Goal: Entertainment & Leisure: Browse casually

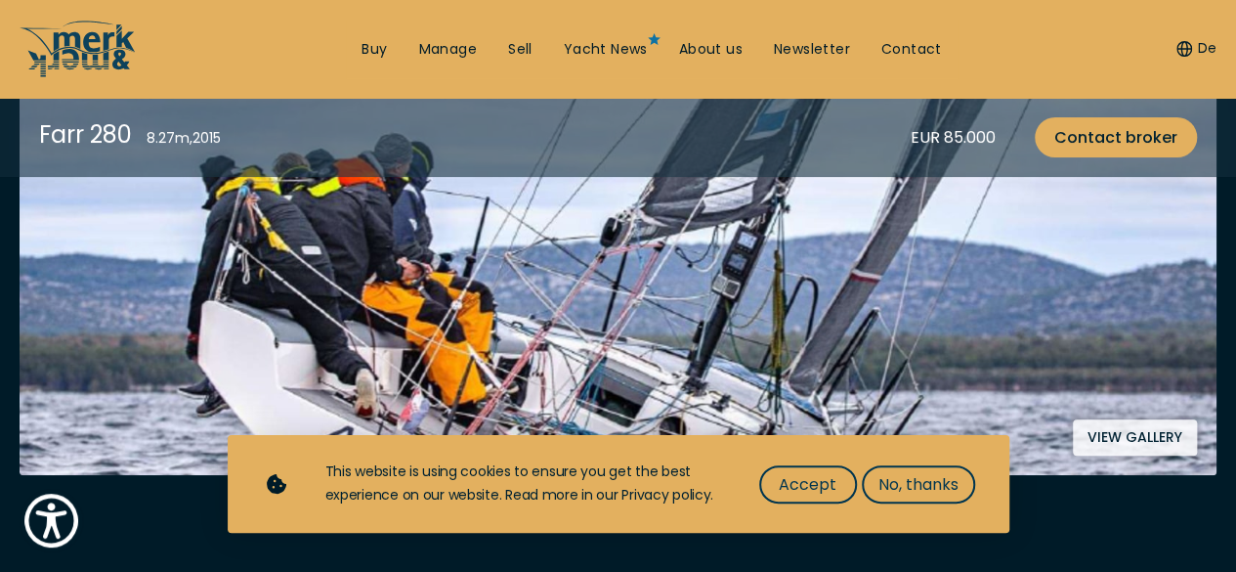
scroll to position [489, 0]
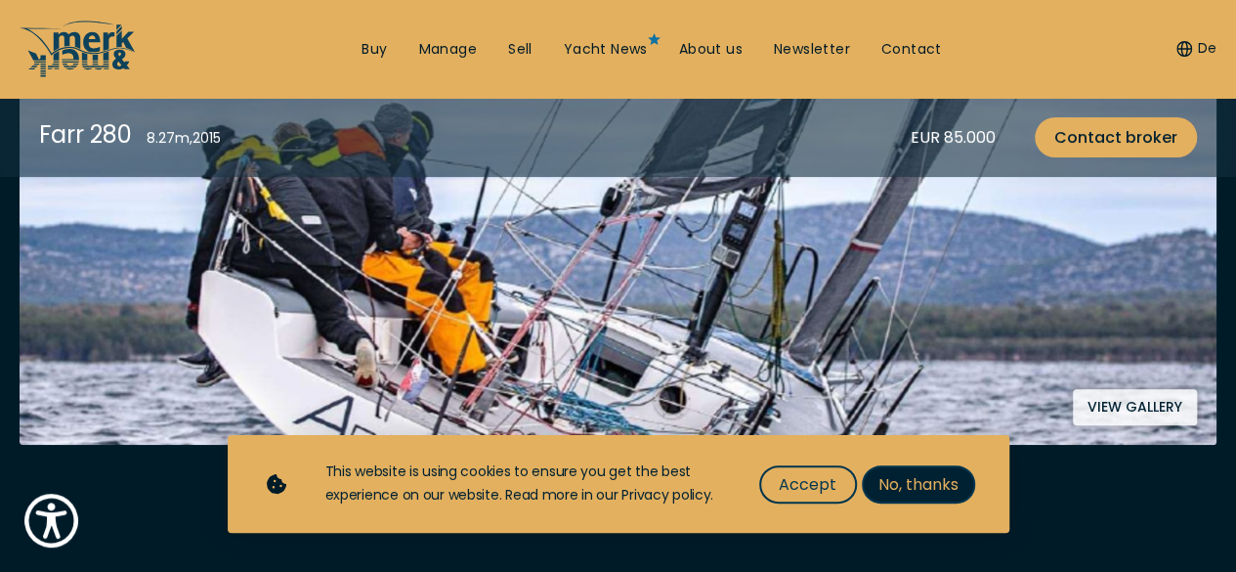
click at [942, 479] on span "No, thanks" at bounding box center [918, 484] width 80 height 24
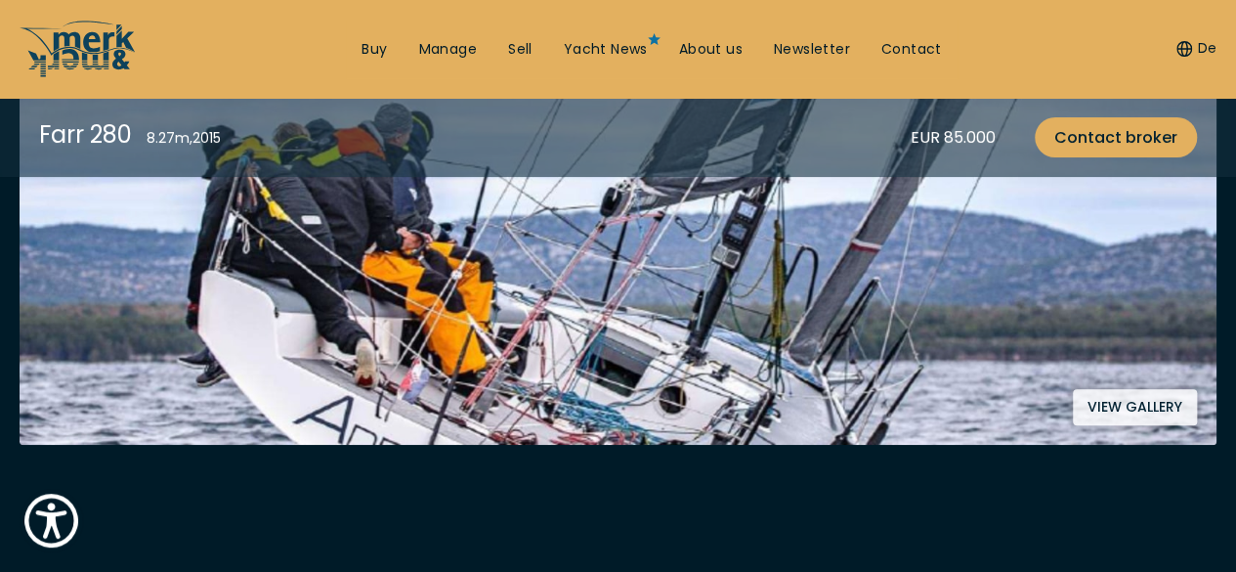
click at [1129, 406] on button "View gallery" at bounding box center [1135, 407] width 124 height 36
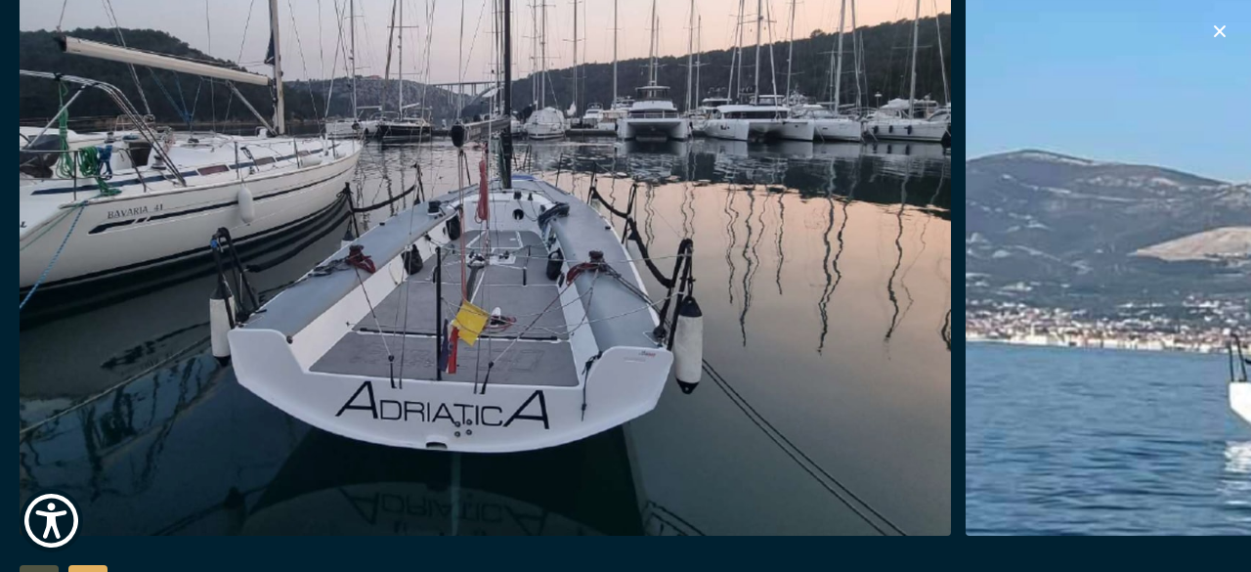
click at [894, 294] on img "button" at bounding box center [485, 222] width 931 height 625
click at [744, 239] on img "button" at bounding box center [485, 222] width 931 height 625
click at [771, 246] on img "button" at bounding box center [485, 222] width 931 height 625
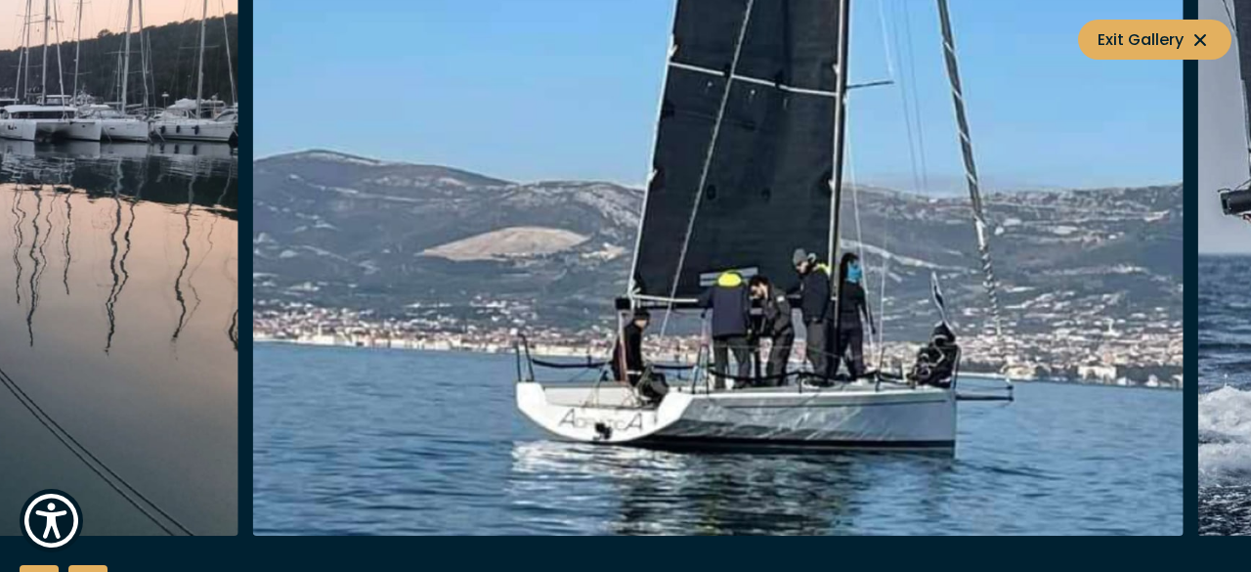
click at [252, 236] on img "button" at bounding box center [717, 222] width 931 height 625
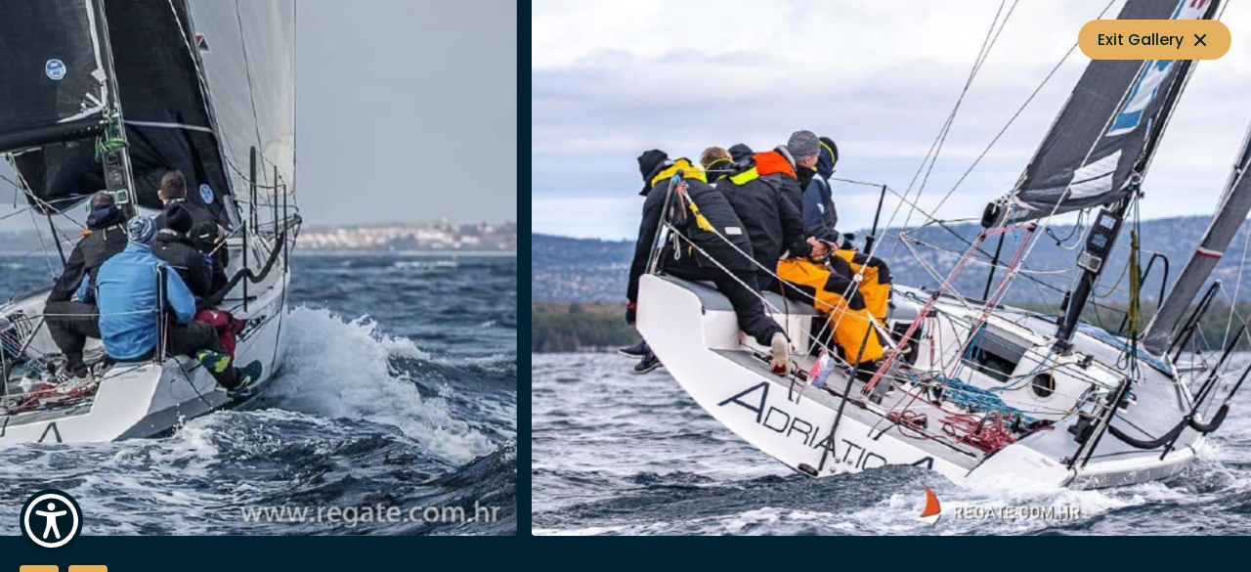
click at [219, 300] on img "button" at bounding box center [51, 222] width 931 height 625
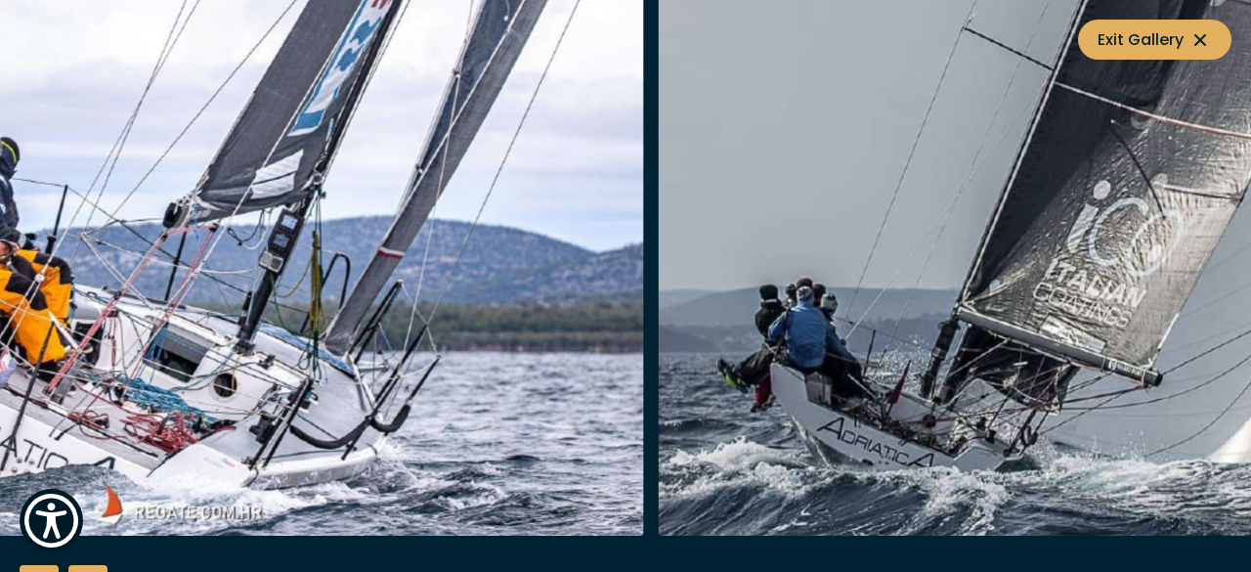
click at [312, 324] on img "button" at bounding box center [178, 222] width 931 height 625
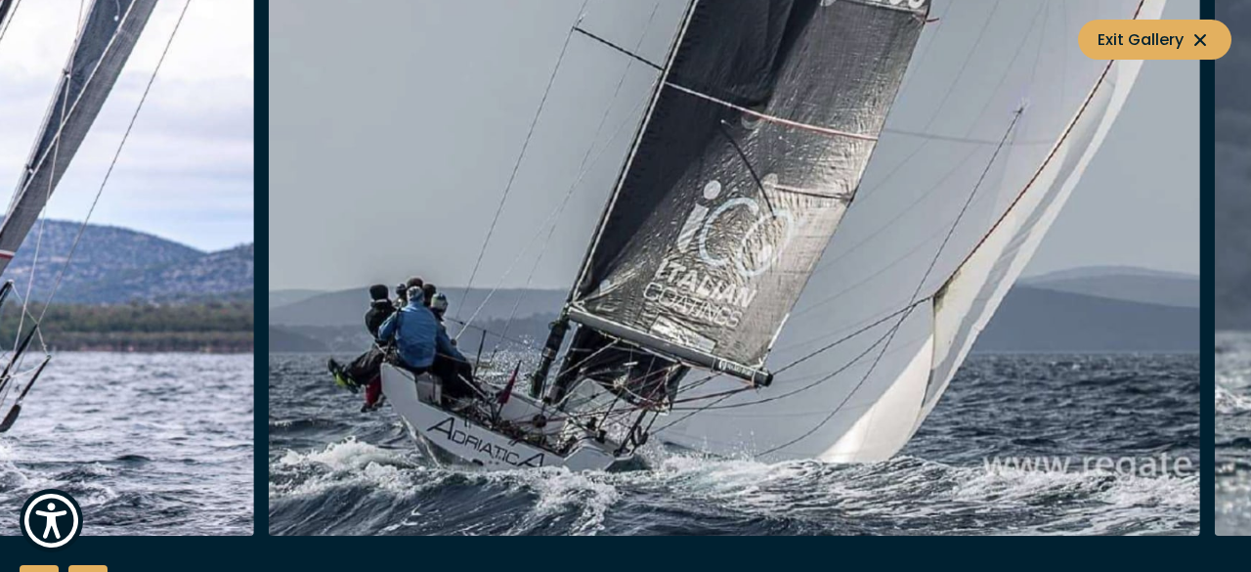
click at [520, 332] on img "button" at bounding box center [734, 222] width 931 height 625
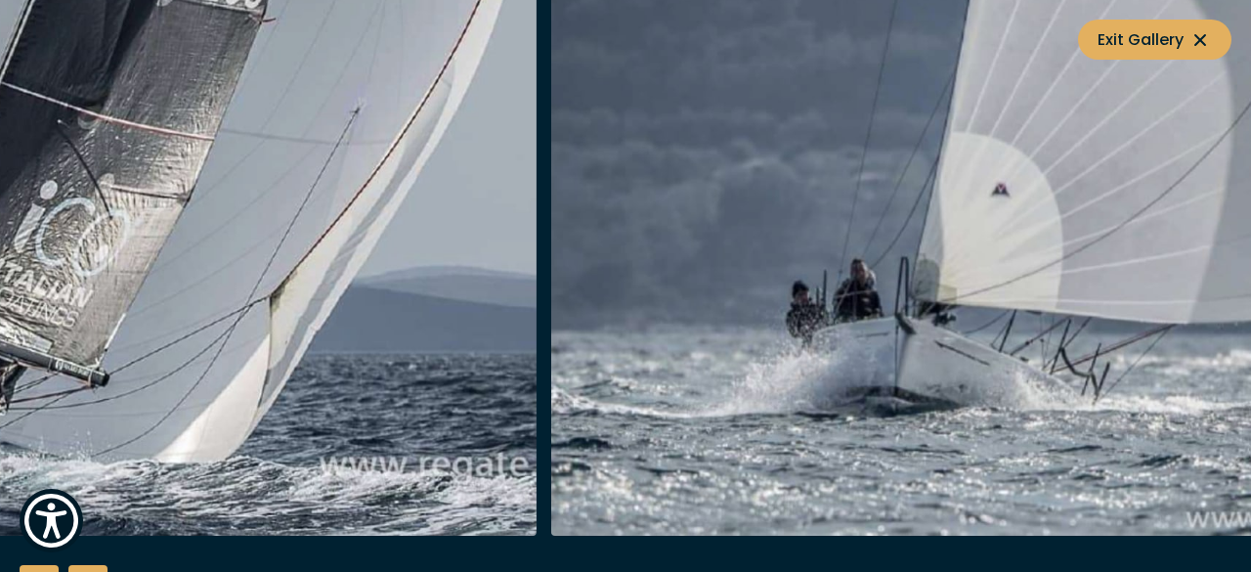
click at [236, 297] on img "button" at bounding box center [70, 222] width 931 height 625
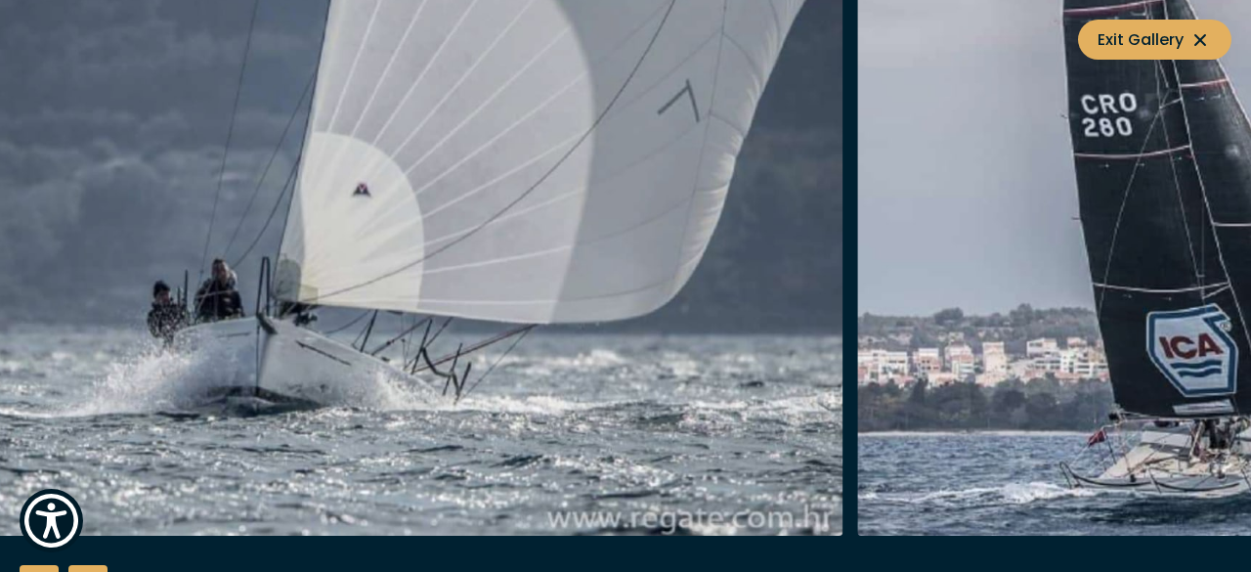
click at [199, 294] on img "button" at bounding box center [377, 222] width 931 height 625
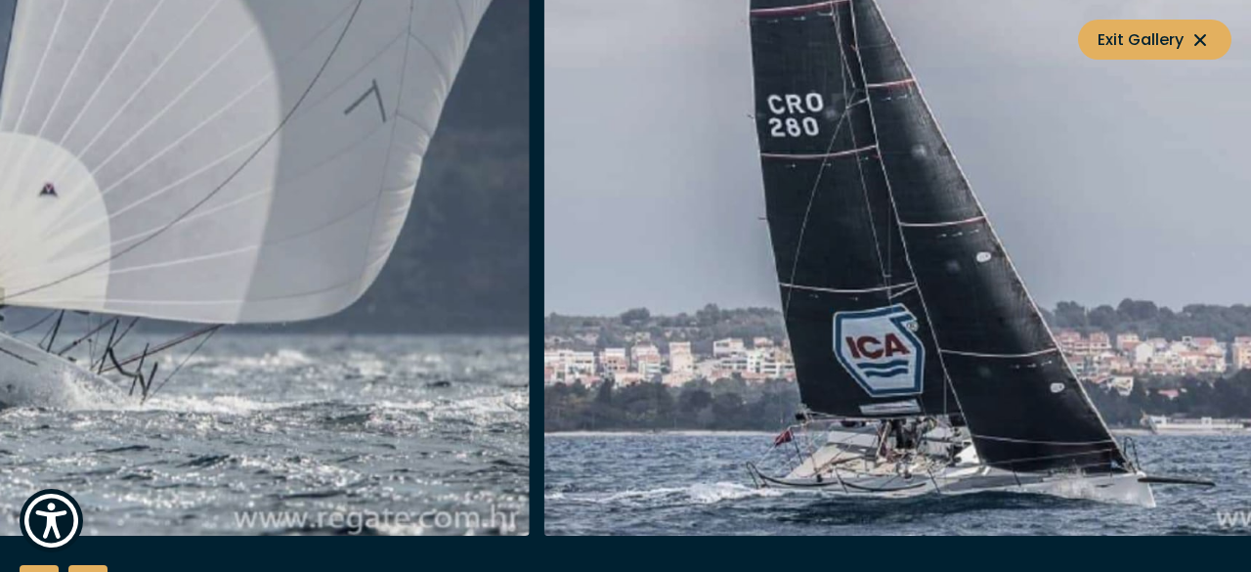
click at [841, 421] on img "button" at bounding box center [1009, 222] width 931 height 625
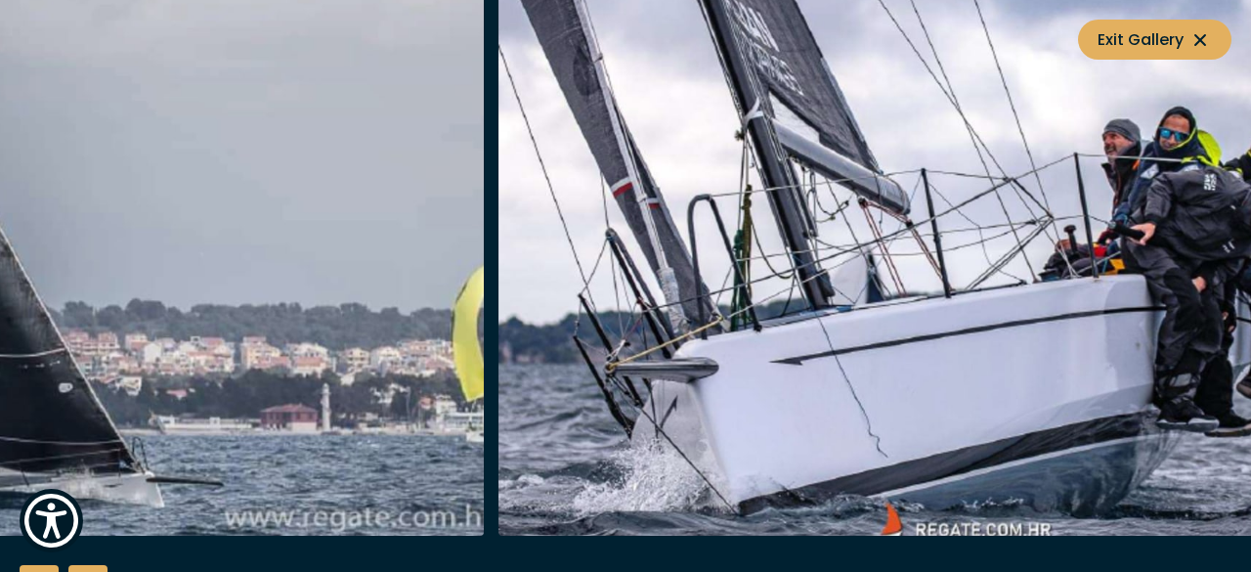
click at [139, 271] on img "button" at bounding box center [18, 222] width 931 height 625
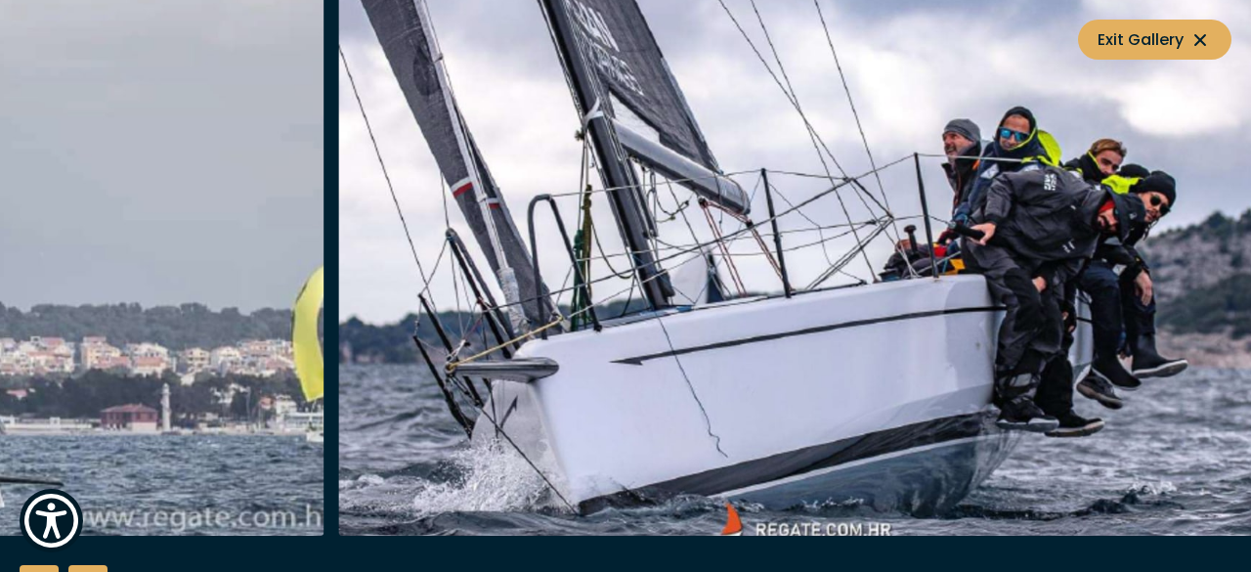
click at [784, 292] on img "button" at bounding box center [803, 222] width 931 height 625
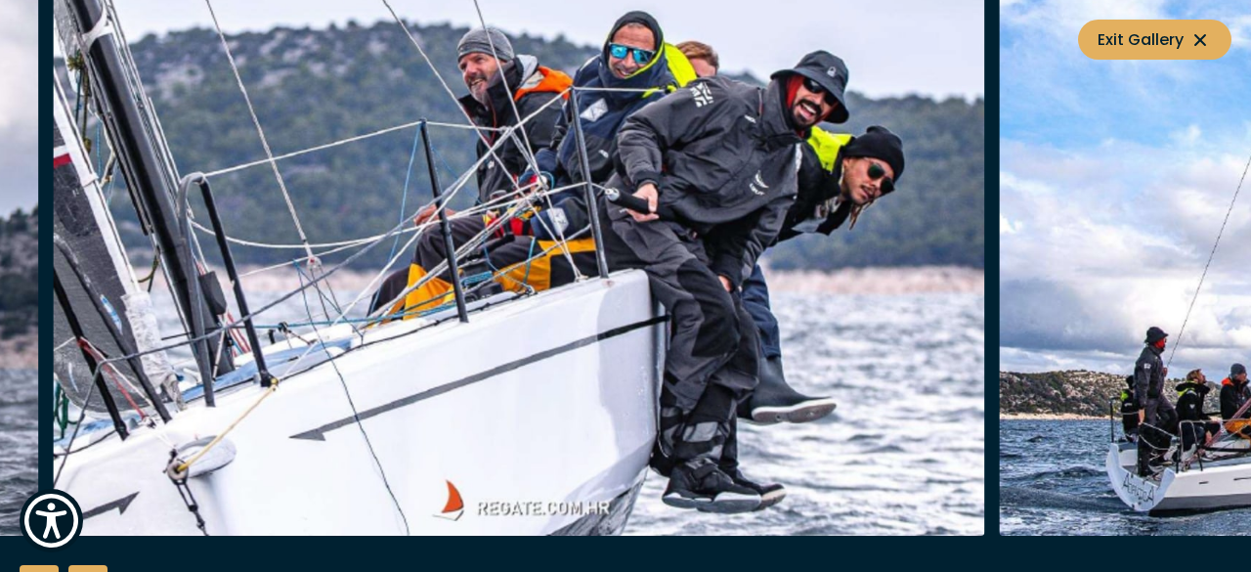
click at [464, 283] on img "button" at bounding box center [519, 222] width 931 height 625
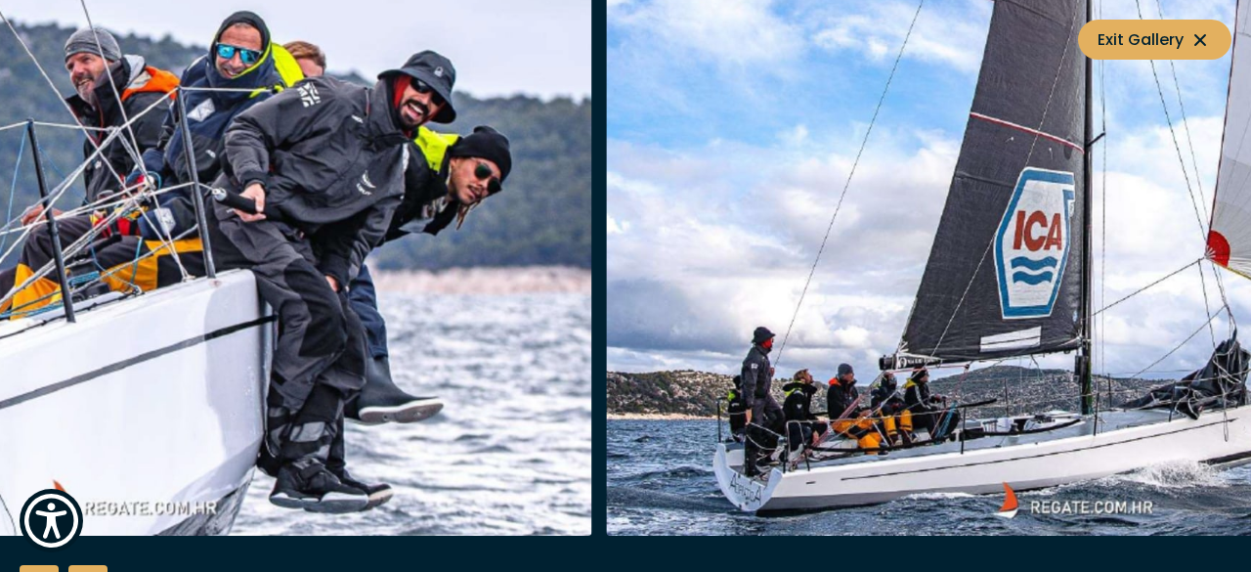
click at [745, 269] on img "button" at bounding box center [1071, 222] width 931 height 625
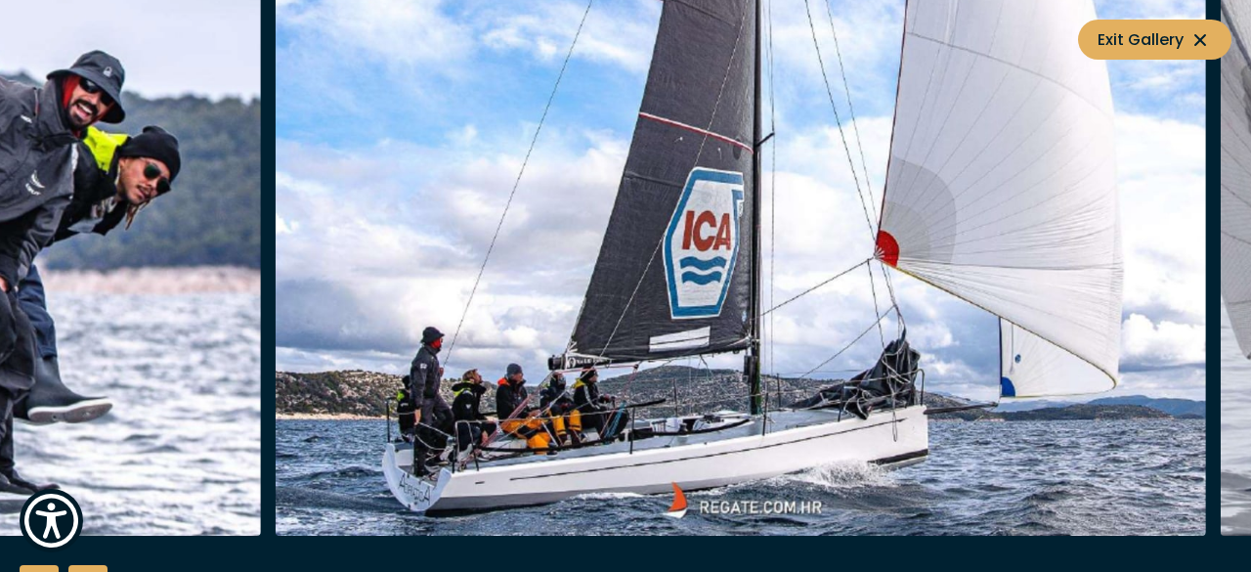
click at [844, 308] on img "button" at bounding box center [741, 222] width 931 height 625
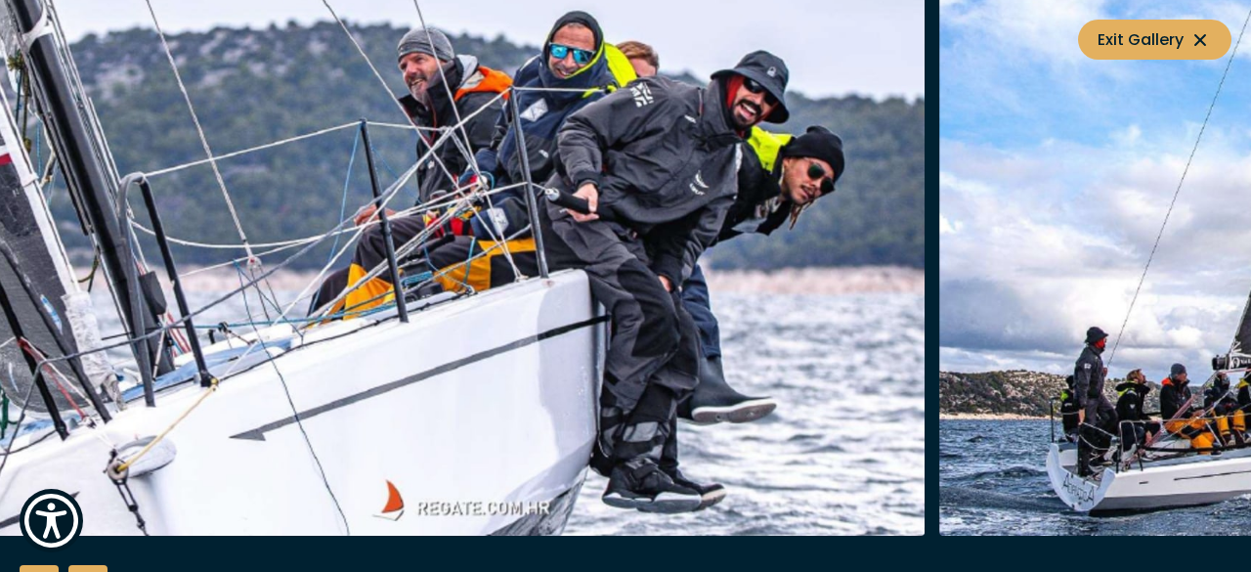
click at [429, 240] on img "button" at bounding box center [459, 222] width 931 height 625
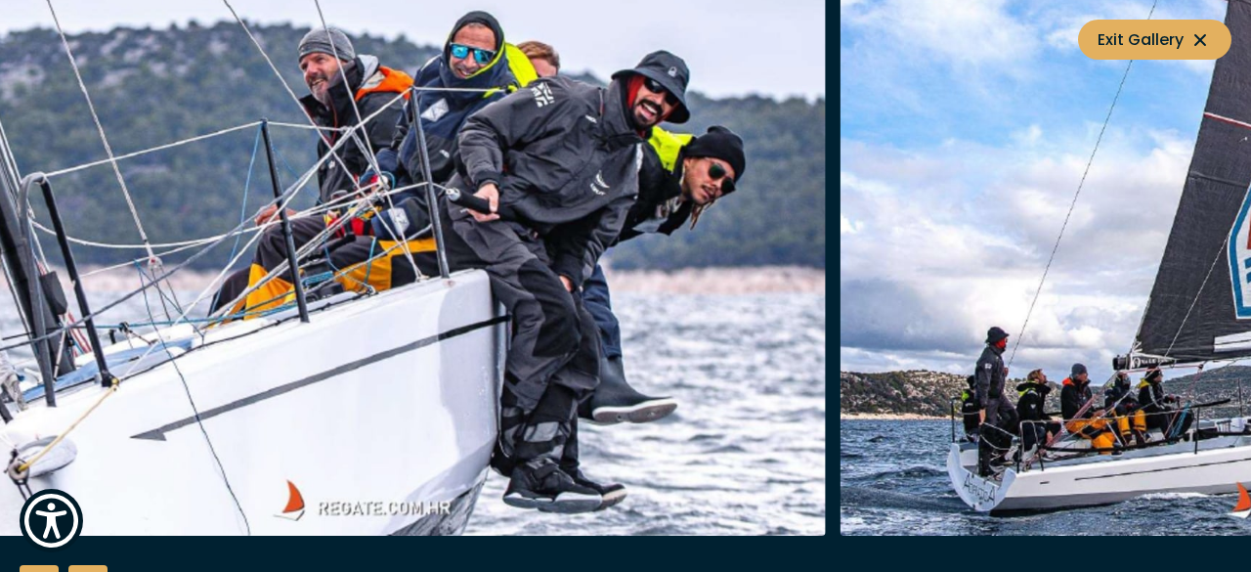
click at [444, 291] on img "button" at bounding box center [359, 222] width 931 height 625
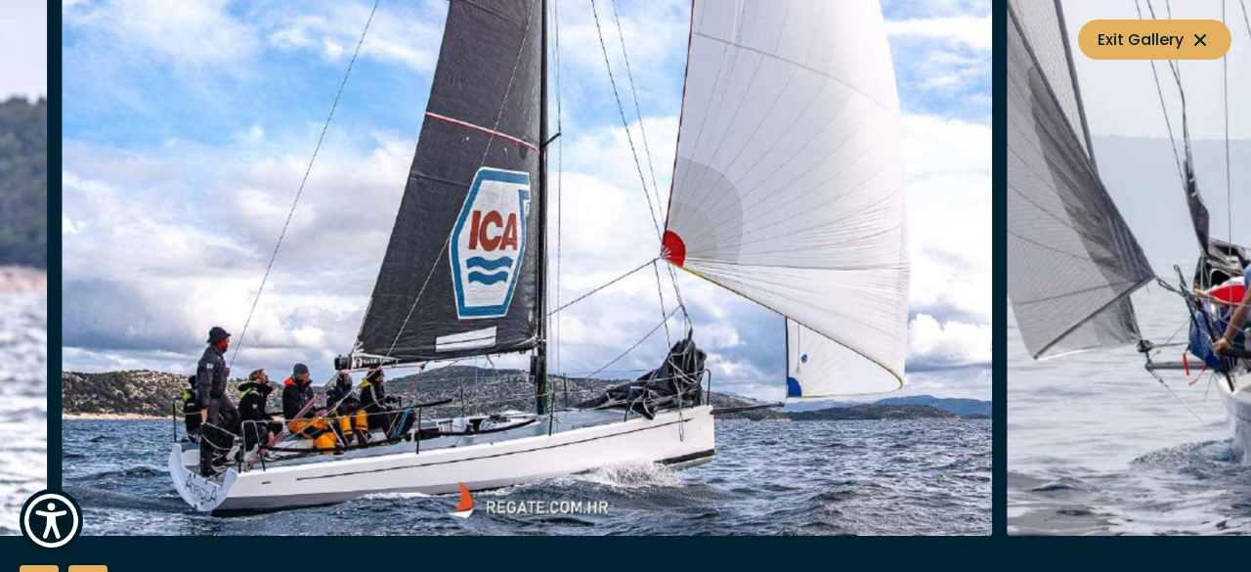
click at [249, 292] on img "button" at bounding box center [527, 222] width 931 height 625
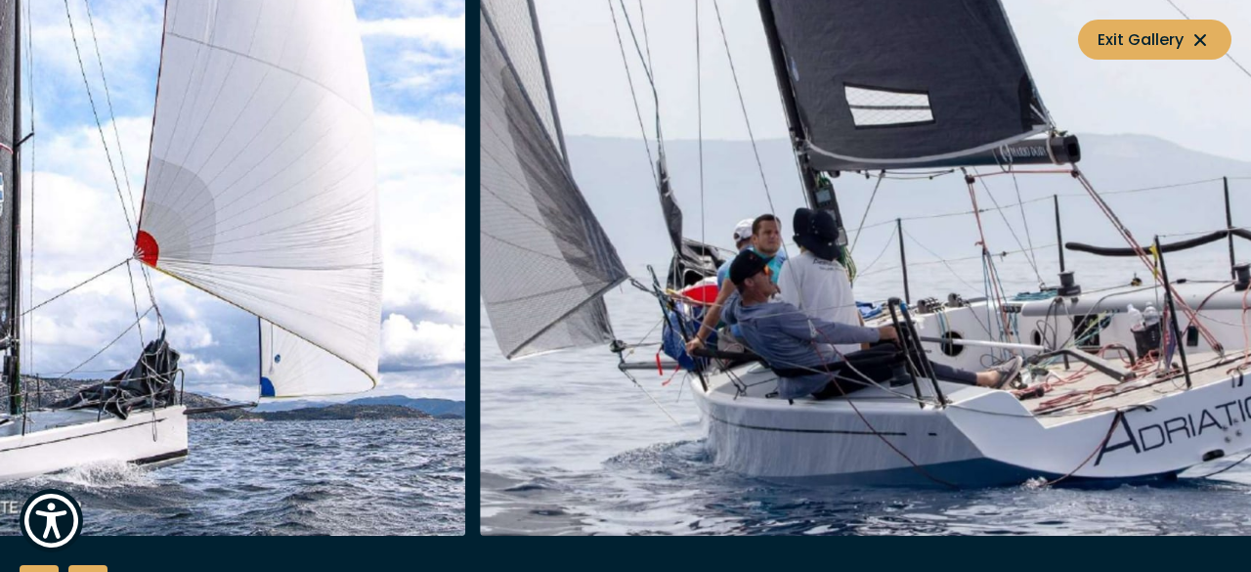
click at [271, 273] on img "button" at bounding box center [0, 222] width 931 height 625
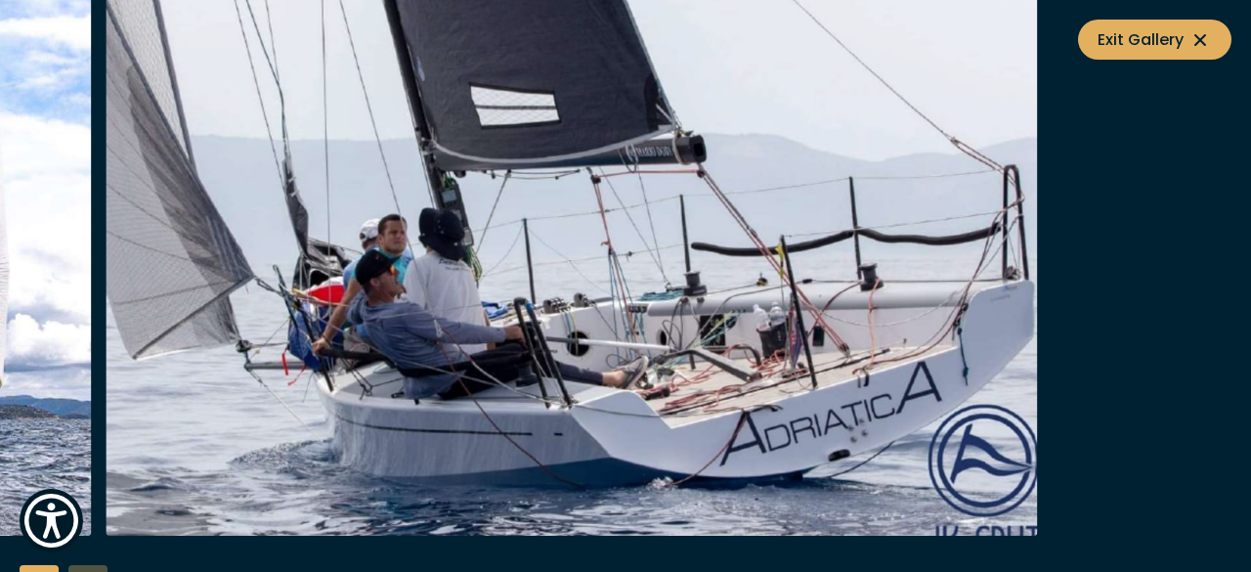
click at [152, 275] on img "button" at bounding box center [571, 222] width 931 height 625
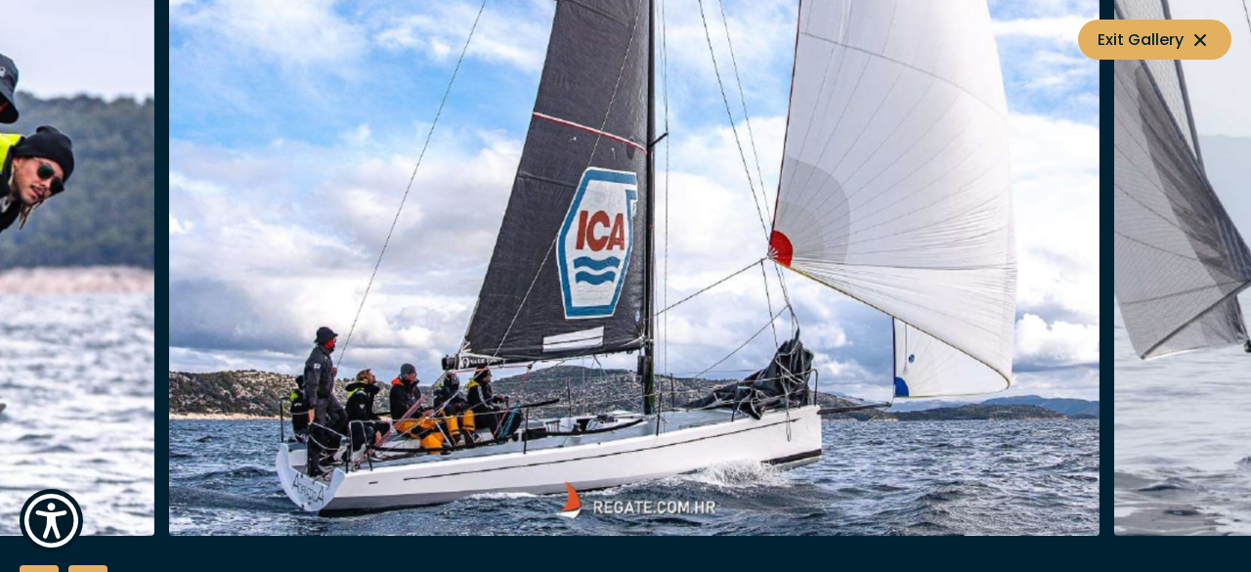
click at [842, 286] on img "button" at bounding box center [634, 222] width 931 height 625
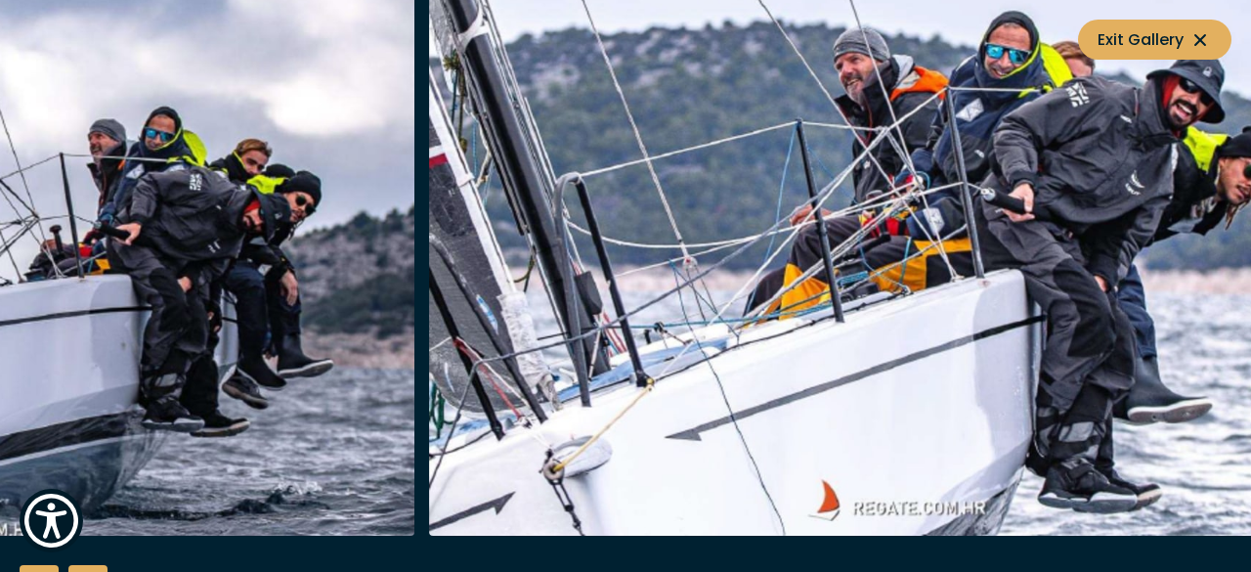
click at [604, 267] on img "button" at bounding box center [894, 222] width 931 height 625
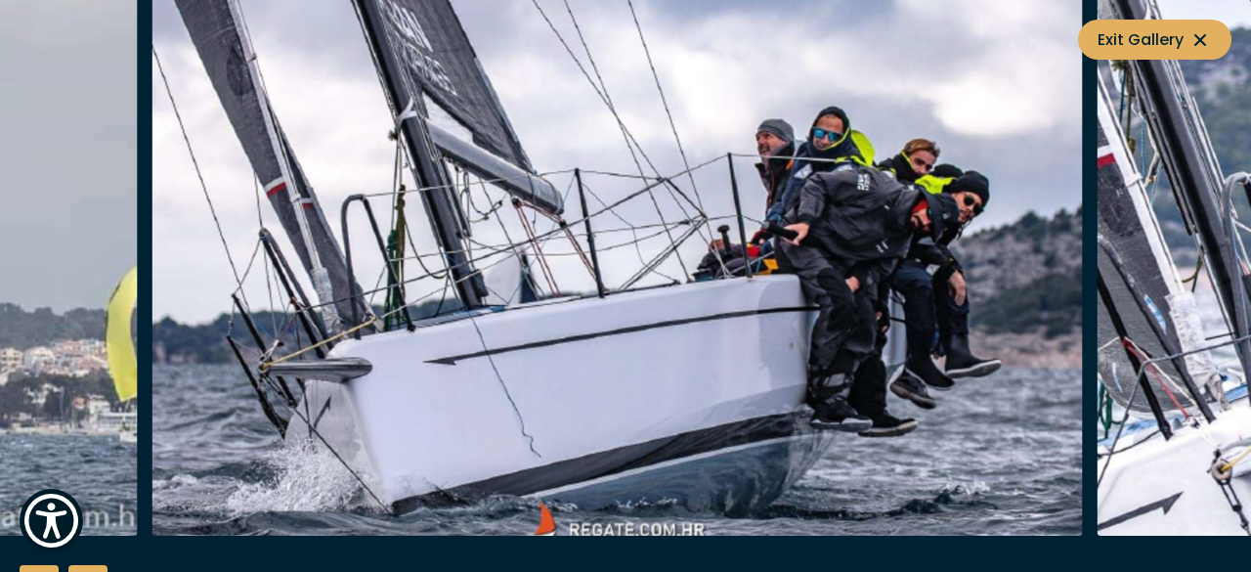
click at [840, 346] on img "button" at bounding box center [616, 222] width 931 height 625
